Goal: Find specific page/section: Find specific page/section

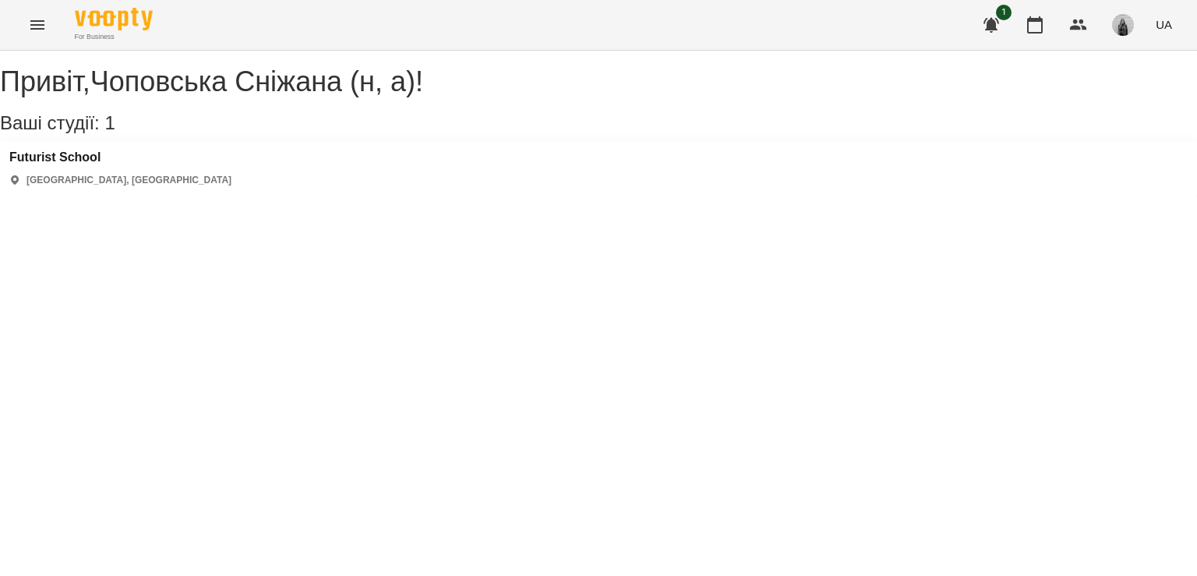
click at [37, 27] on icon "Menu" at bounding box center [37, 25] width 19 height 19
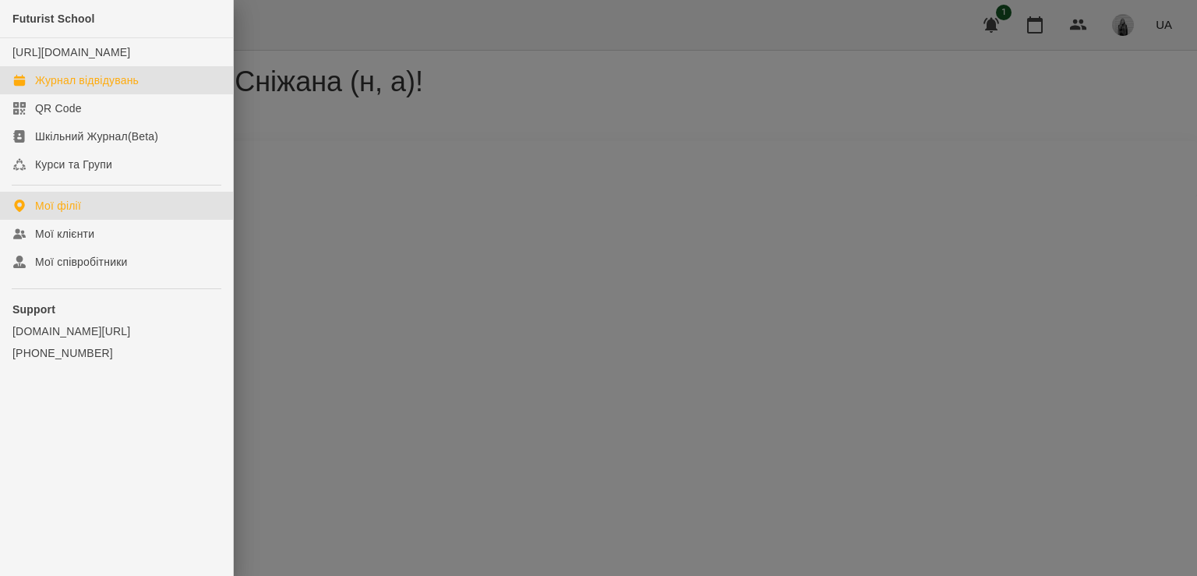
click at [79, 87] on div "Журнал відвідувань" at bounding box center [87, 80] width 104 height 16
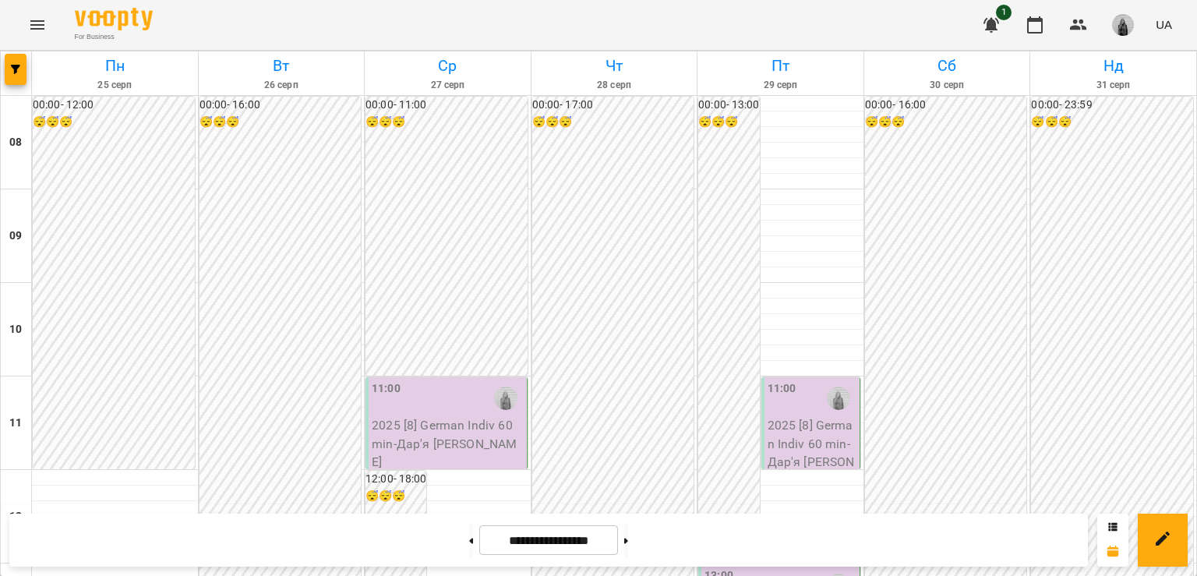
scroll to position [390, 0]
click at [469, 543] on button at bounding box center [471, 540] width 4 height 34
type input "**********"
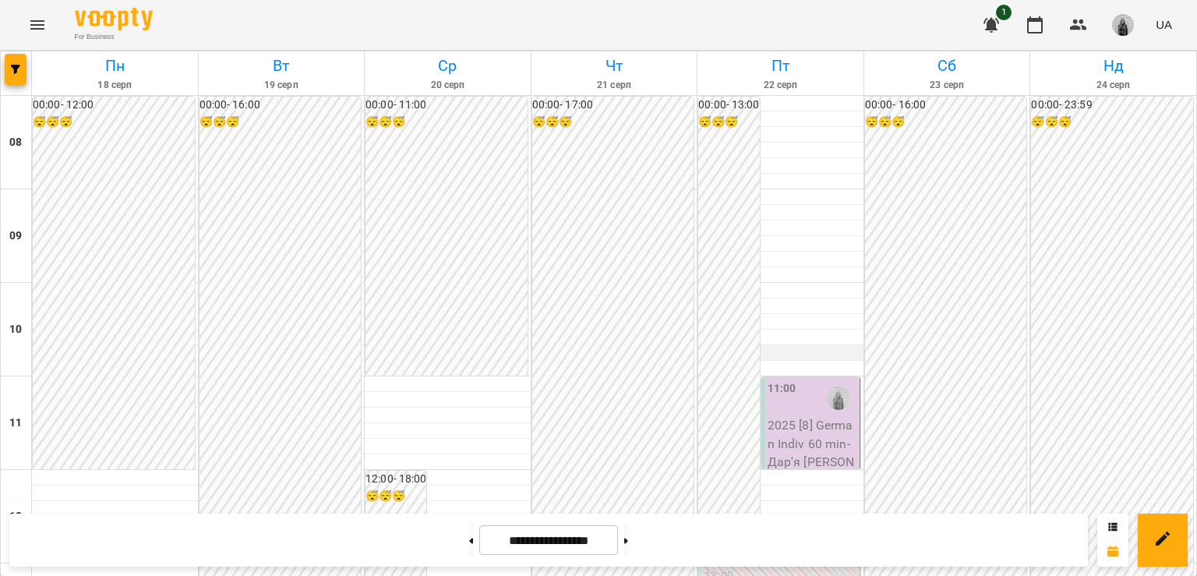
scroll to position [701, 0]
